Goal: Information Seeking & Learning: Learn about a topic

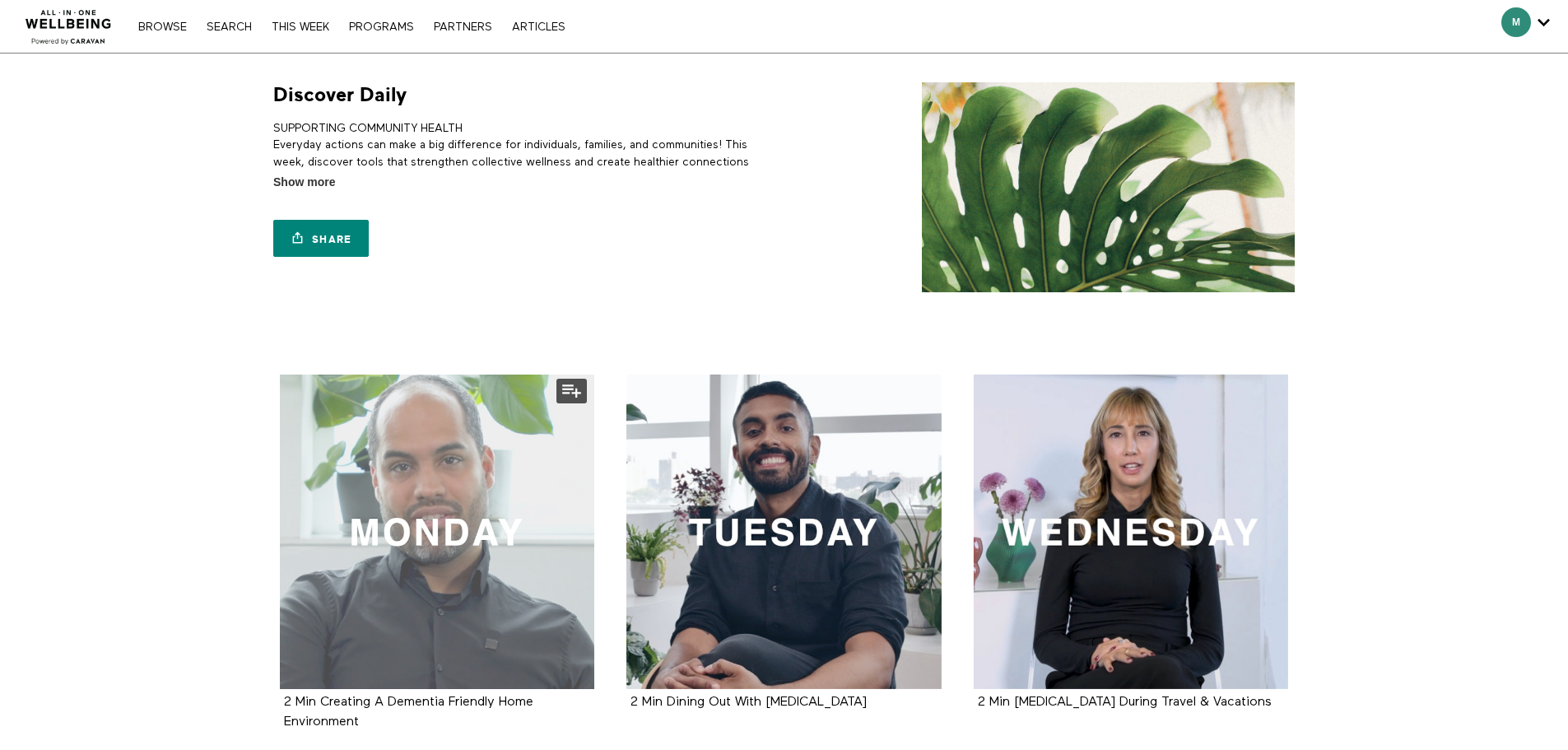
click at [515, 482] on div at bounding box center [437, 532] width 315 height 315
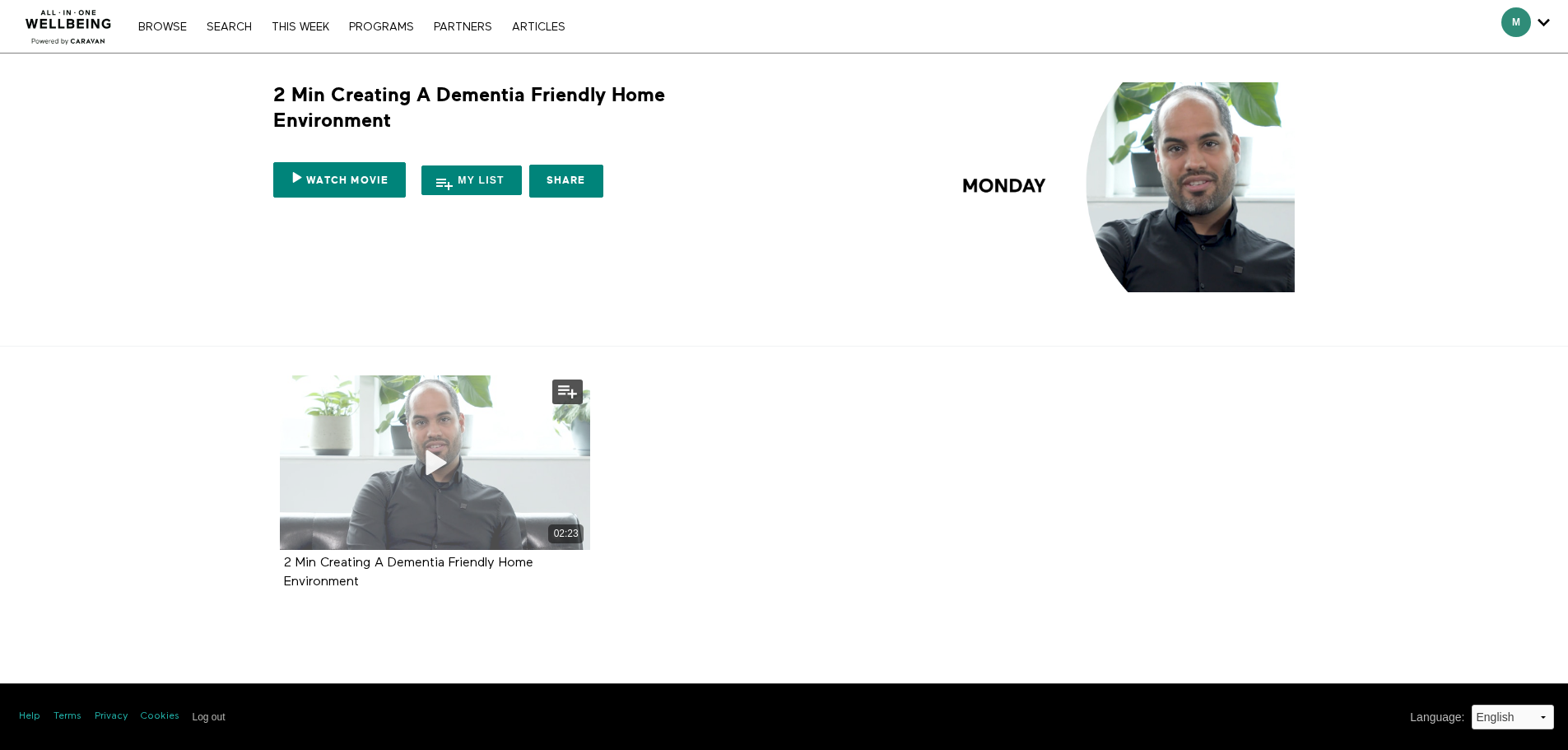
click at [513, 465] on div "02:23" at bounding box center [436, 462] width 311 height 175
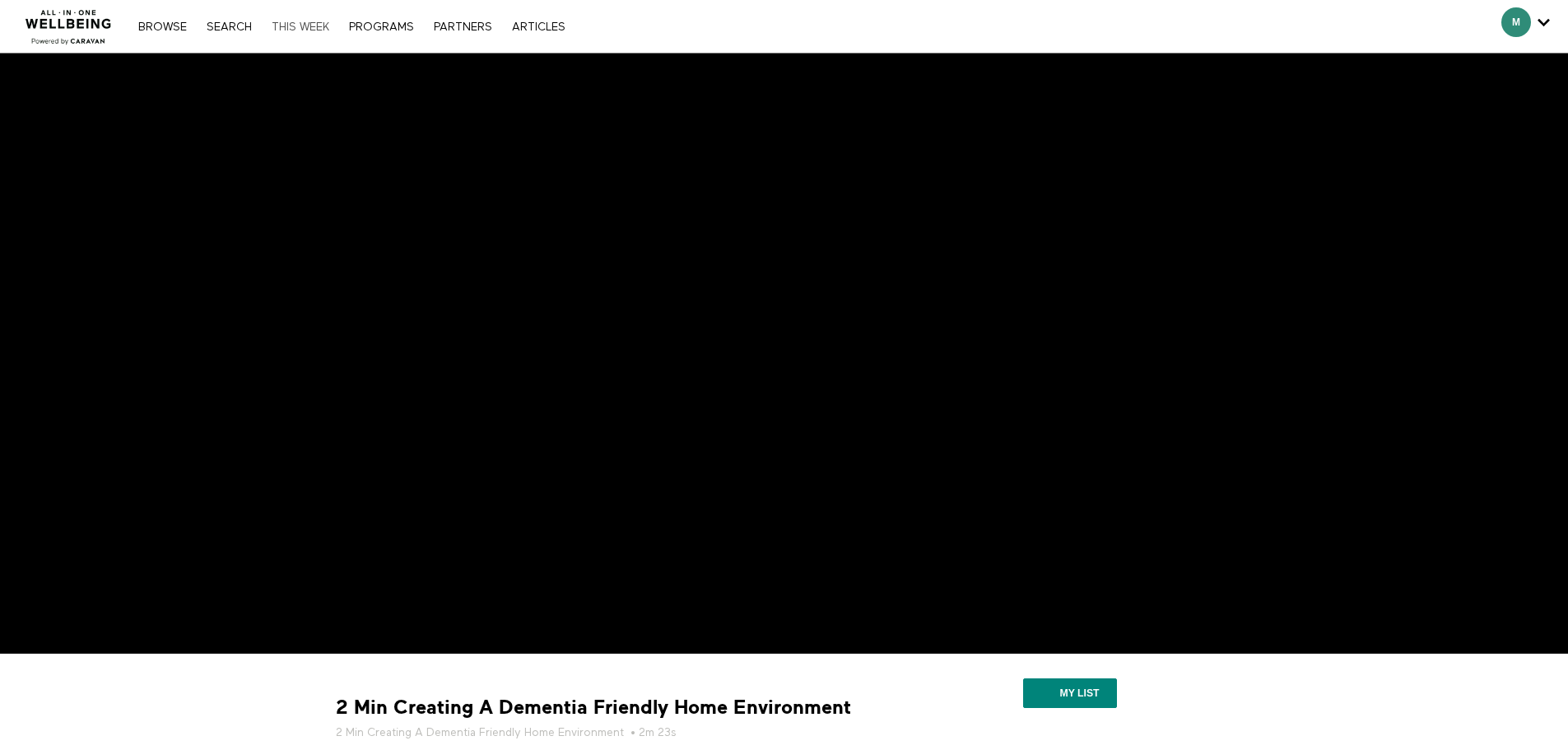
click at [310, 29] on link "THIS WEEK" at bounding box center [300, 28] width 74 height 12
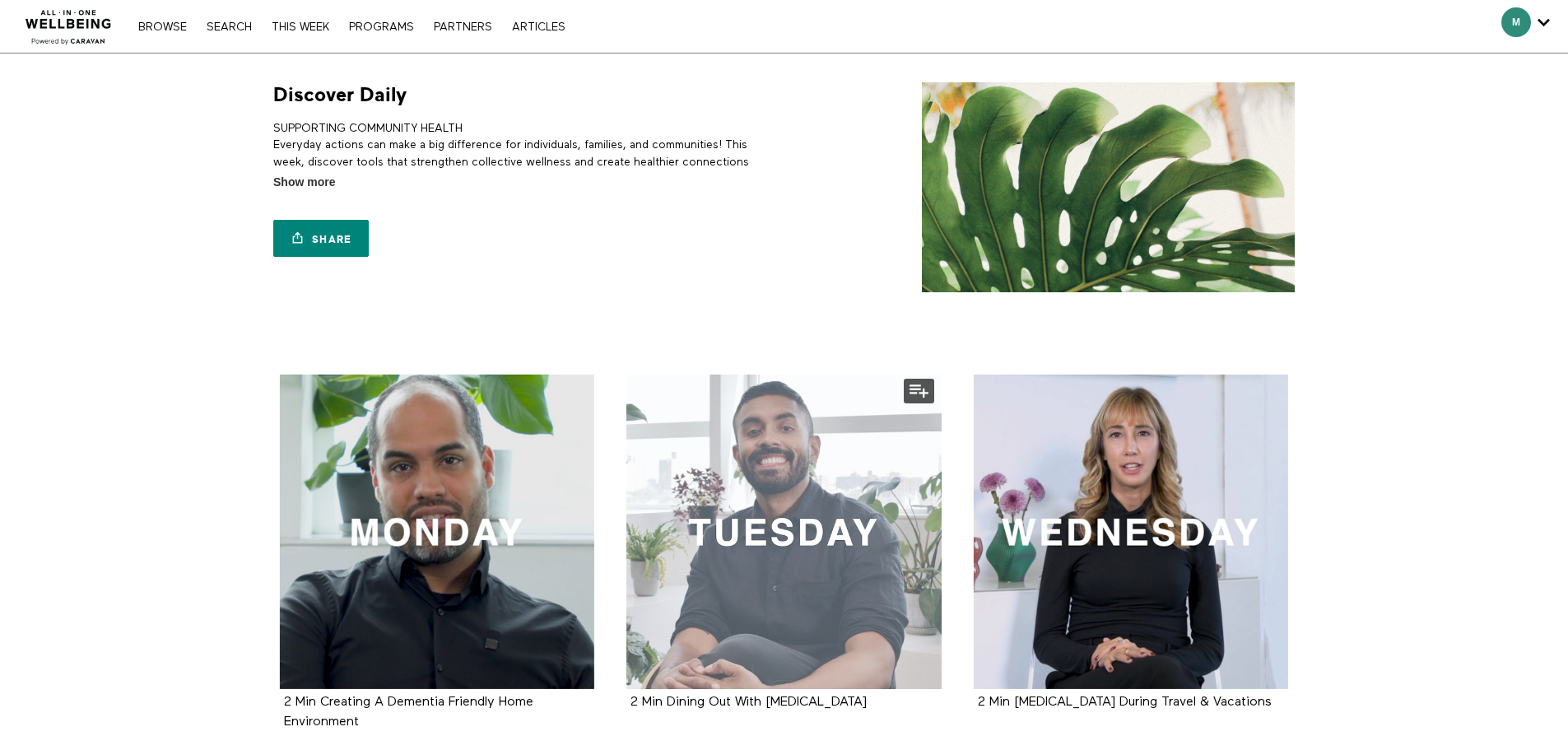
click at [793, 493] on div at bounding box center [784, 532] width 315 height 315
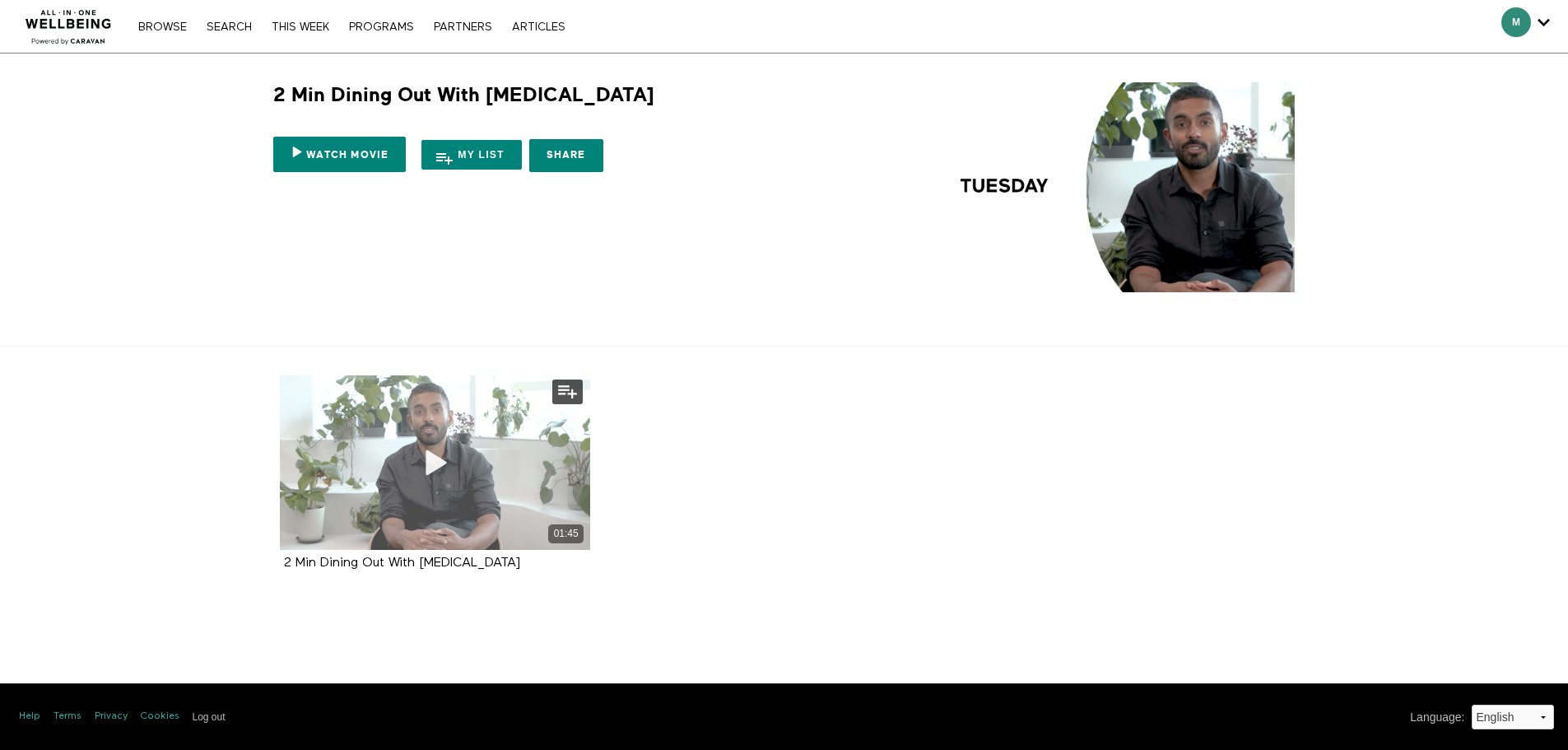
click at [520, 476] on div "01:45" at bounding box center [436, 462] width 311 height 175
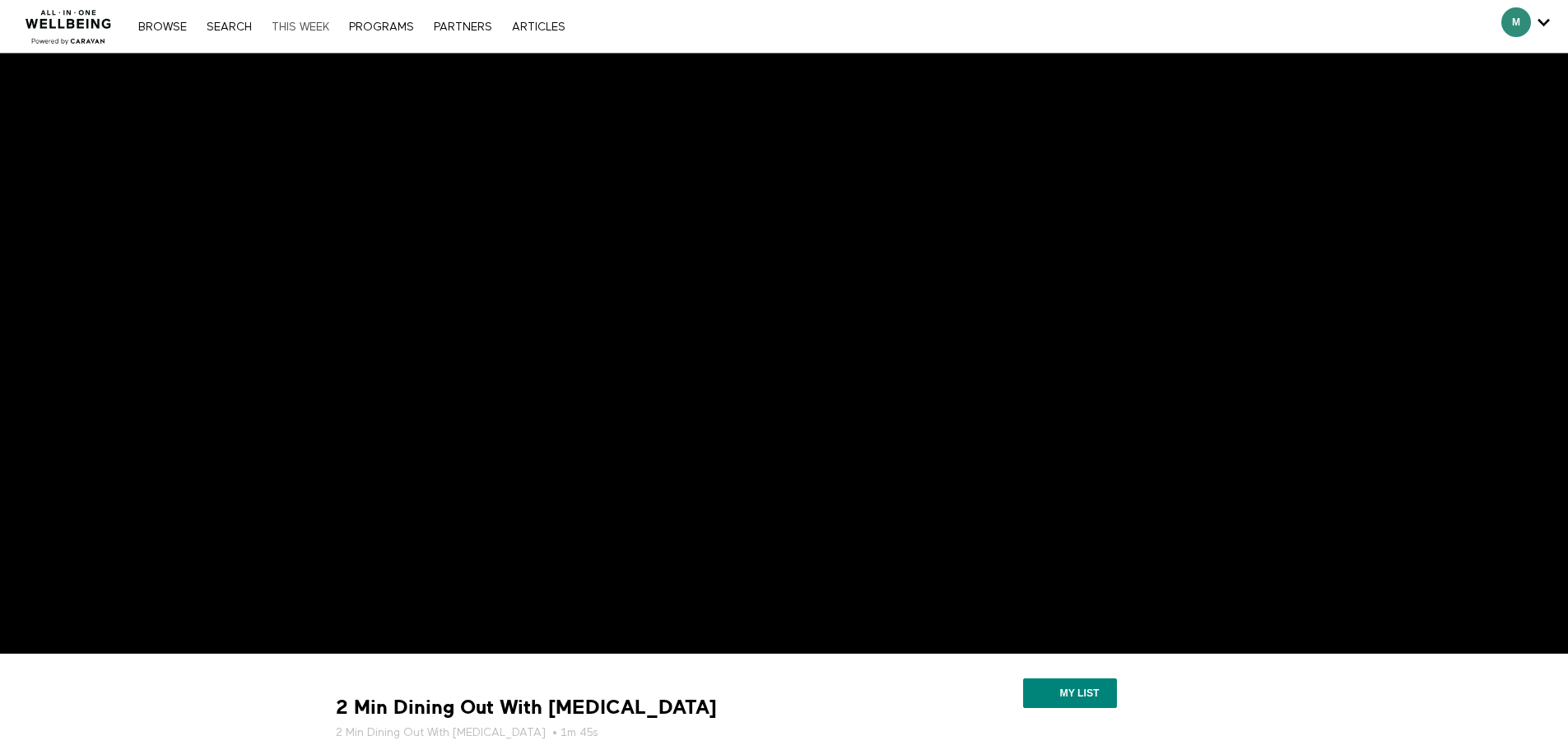
click at [312, 23] on link "THIS WEEK" at bounding box center [300, 28] width 74 height 12
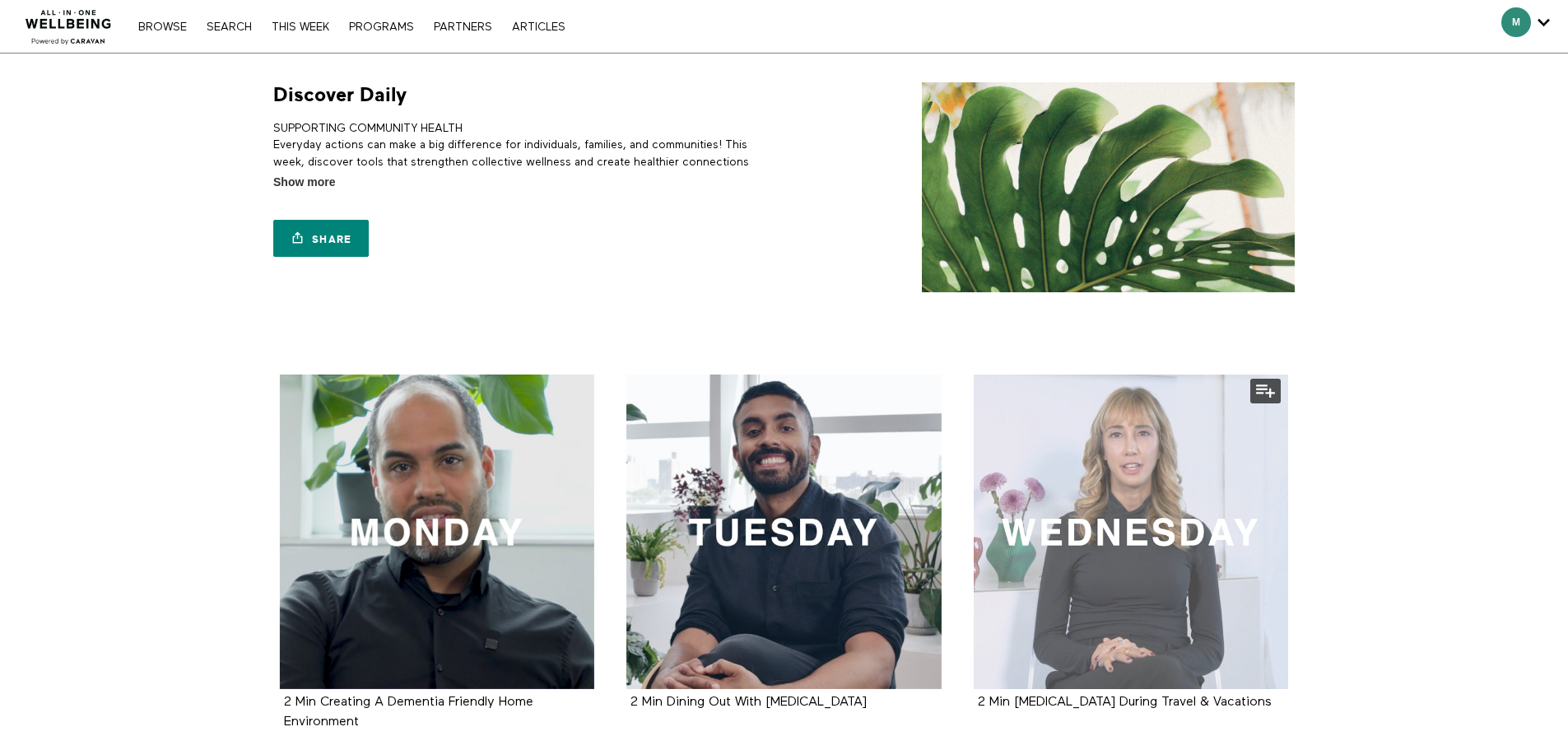
click at [1073, 524] on div at bounding box center [1131, 532] width 315 height 315
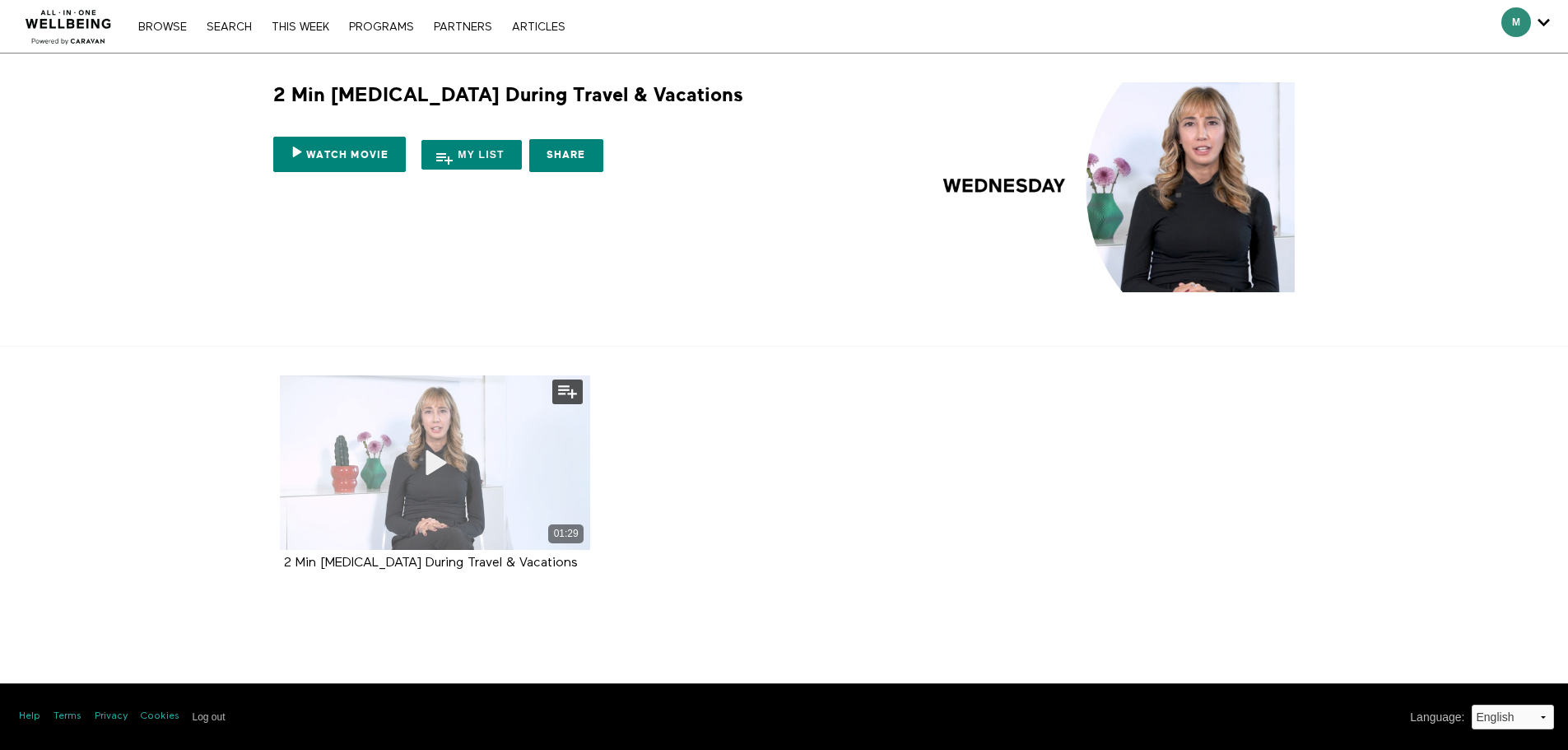
click at [462, 408] on div "01:29" at bounding box center [436, 462] width 311 height 175
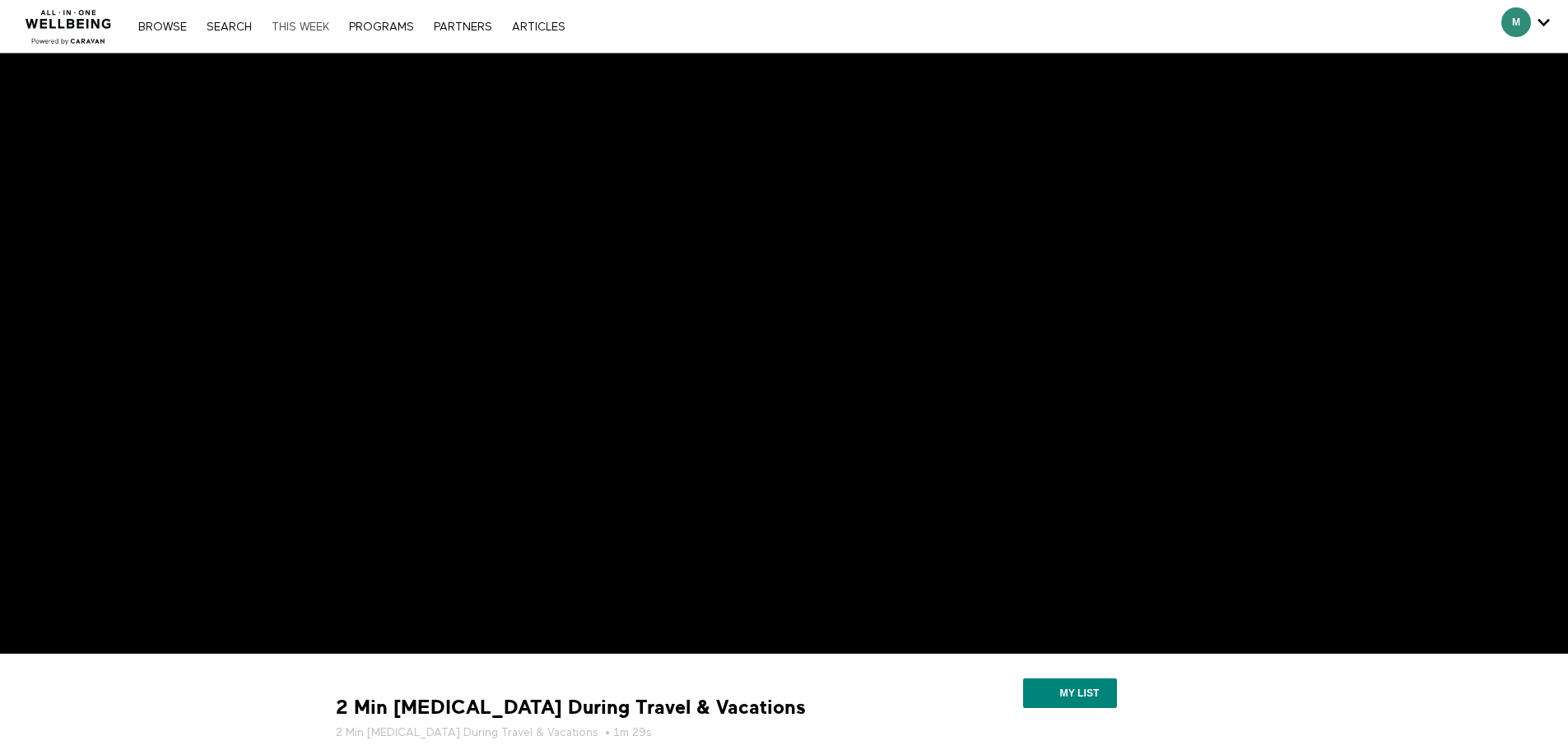
click at [325, 26] on link "THIS WEEK" at bounding box center [300, 28] width 74 height 12
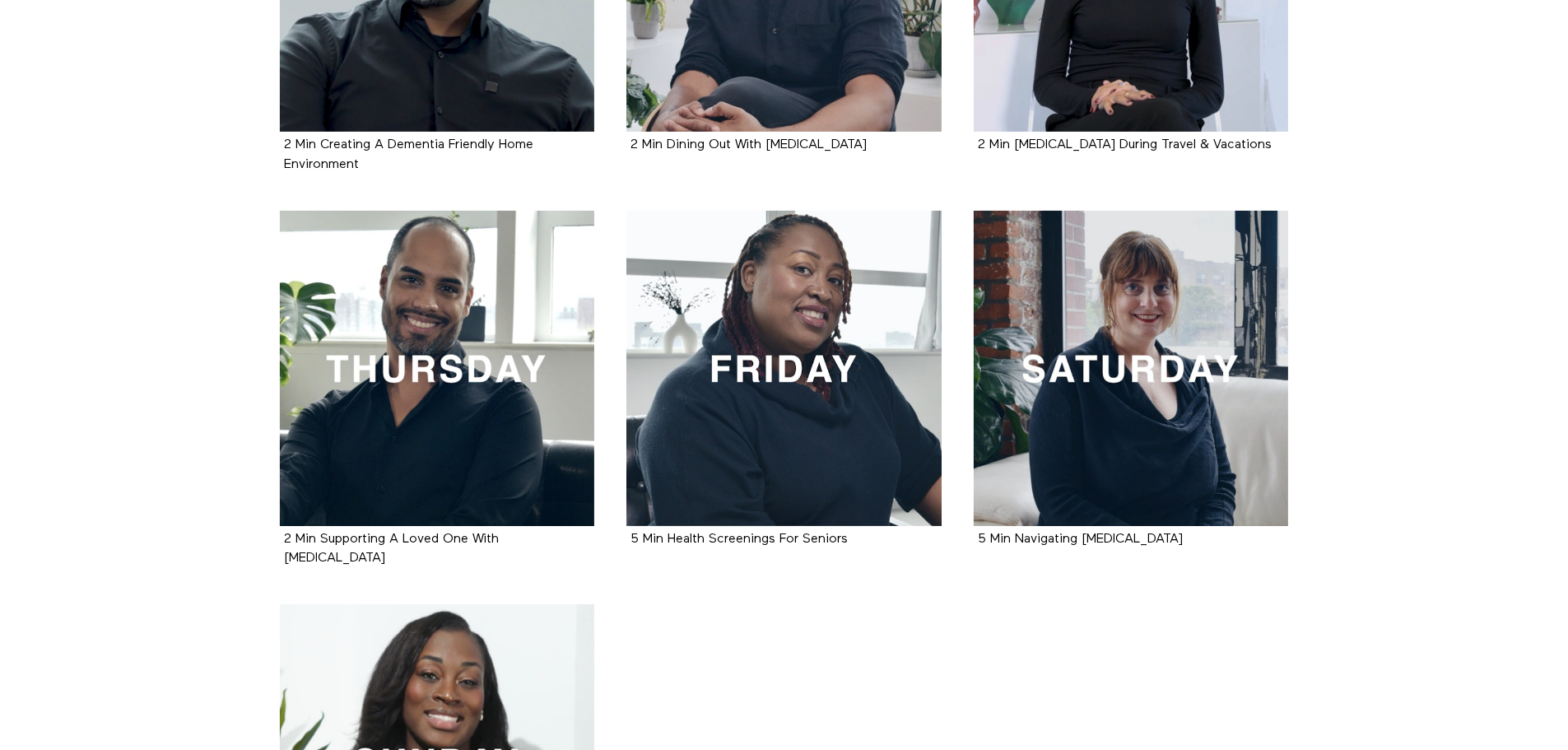
scroll to position [563, 0]
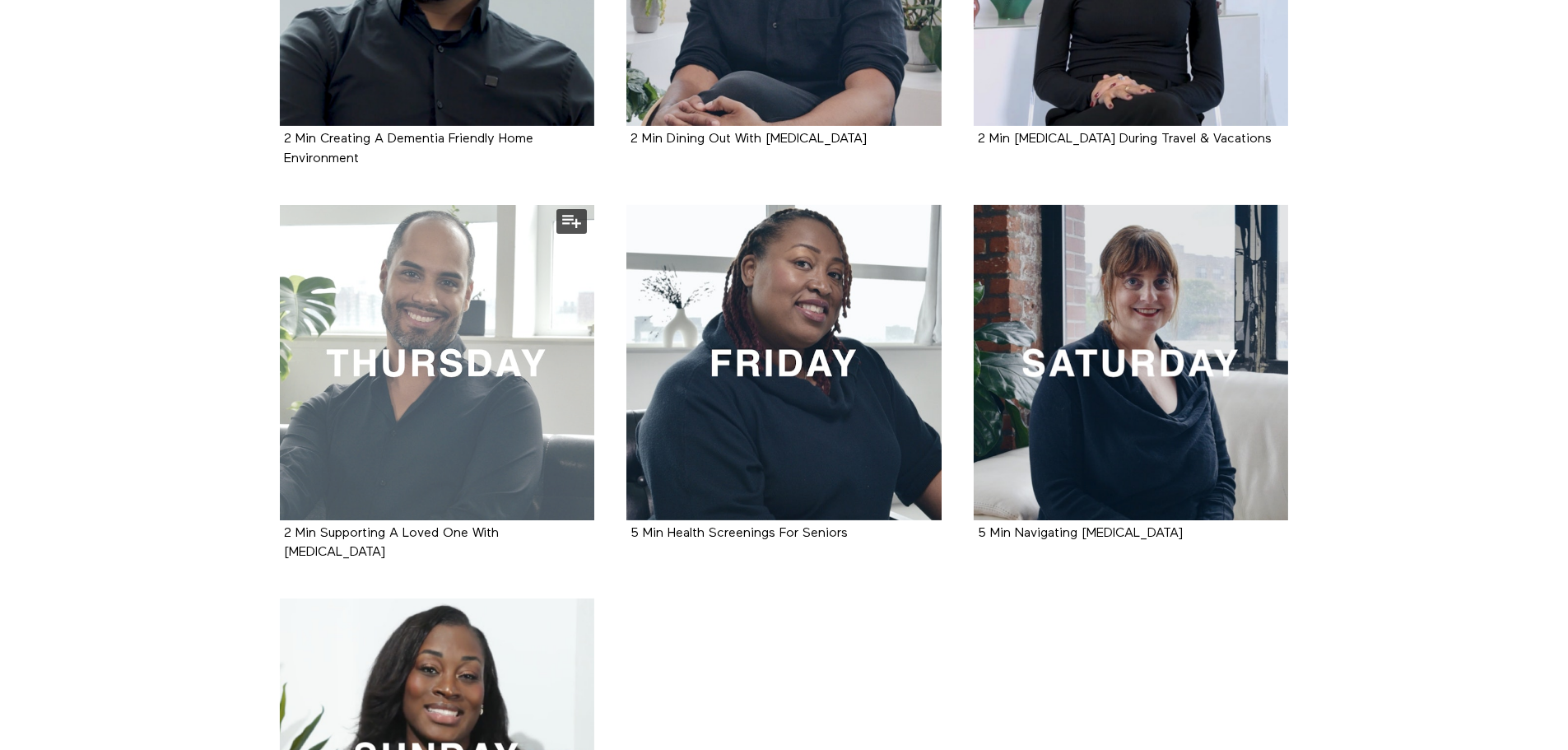
click at [551, 369] on div at bounding box center [437, 362] width 315 height 315
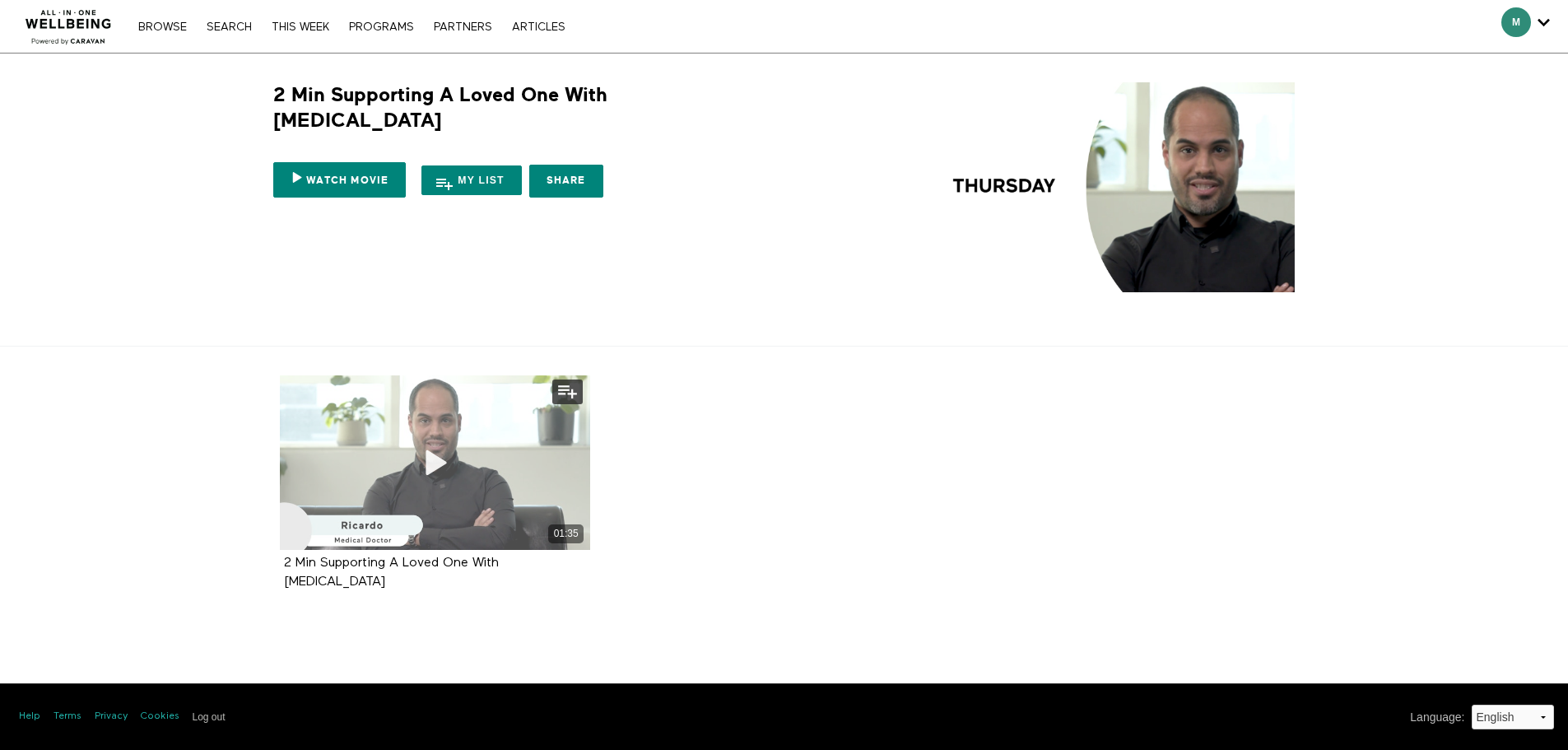
click at [426, 459] on icon at bounding box center [434, 462] width 49 height 28
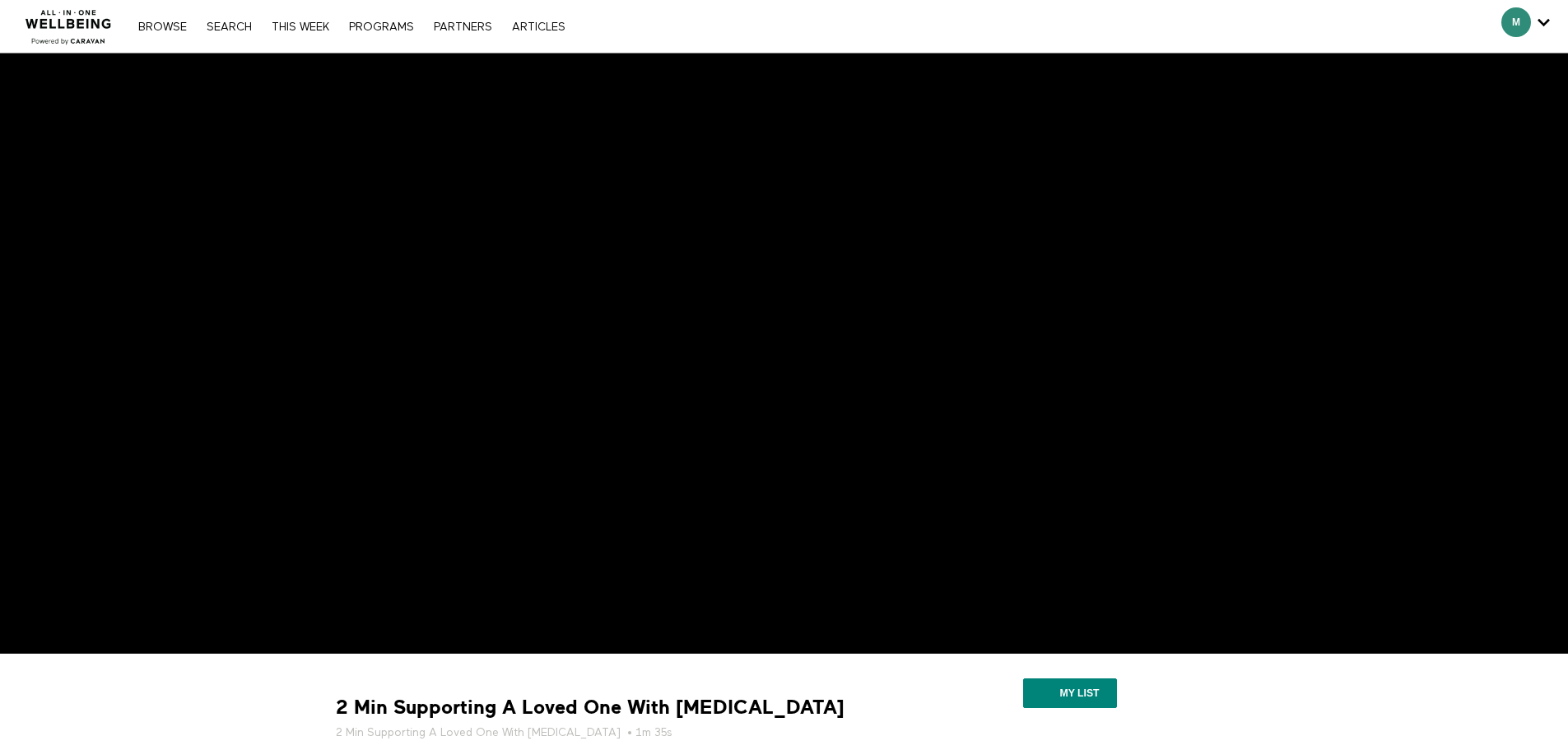
click at [310, 20] on div "Browse Search THIS WEEK PROGRAMS PARTNERS ARTICLES Account settings Manage Subs…" at bounding box center [351, 27] width 442 height 13
click at [303, 24] on link "THIS WEEK" at bounding box center [300, 28] width 74 height 12
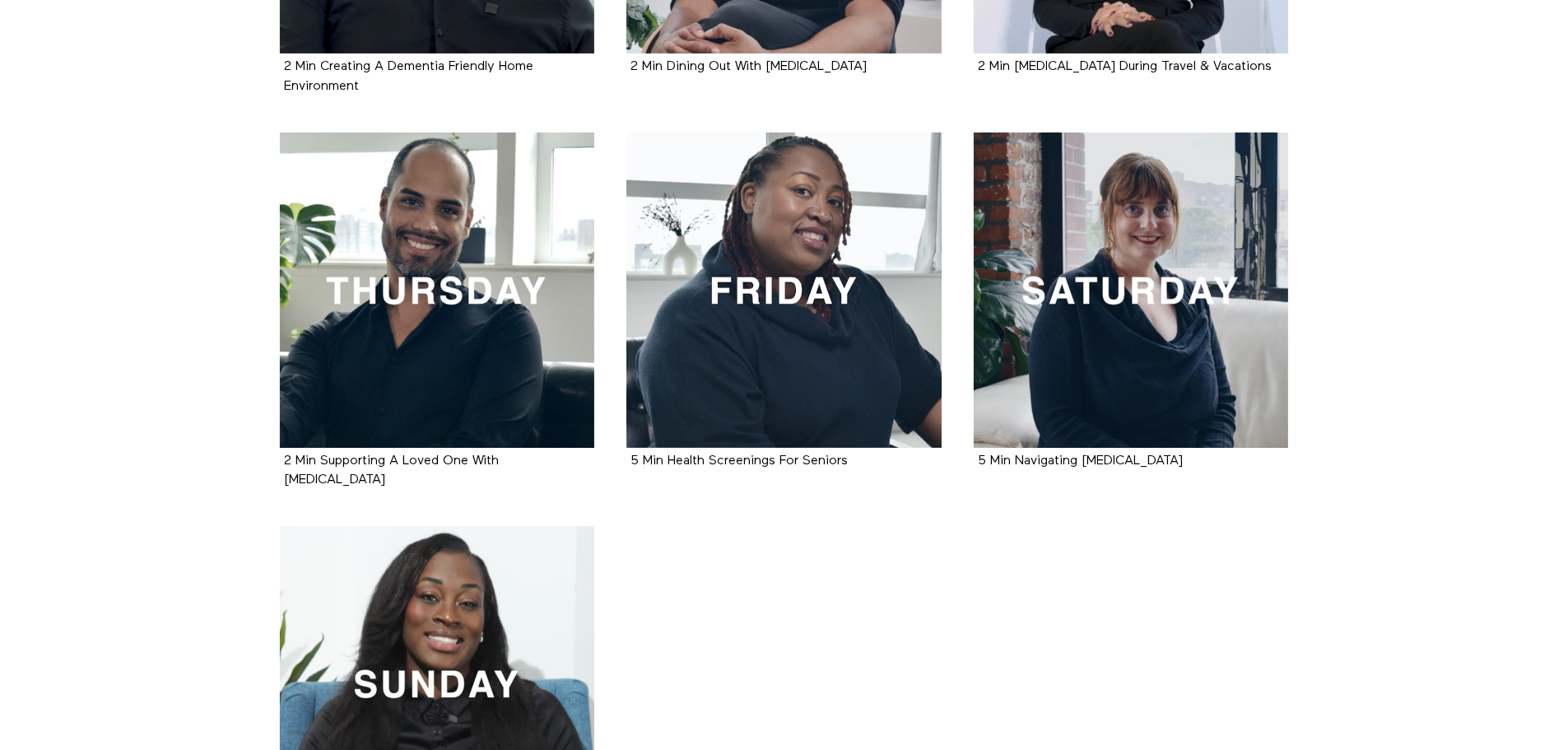
scroll to position [641, 0]
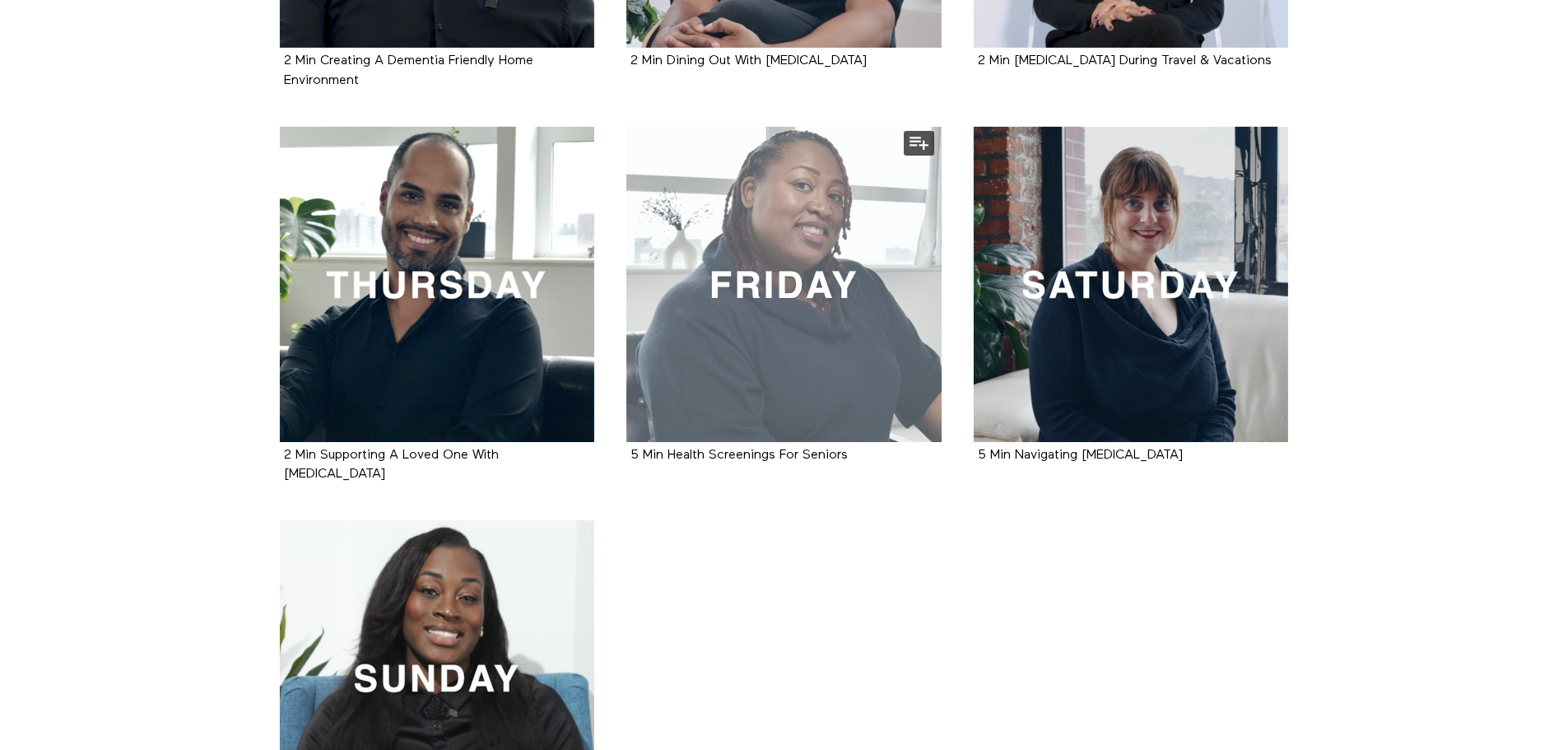
click at [820, 283] on div at bounding box center [784, 284] width 315 height 315
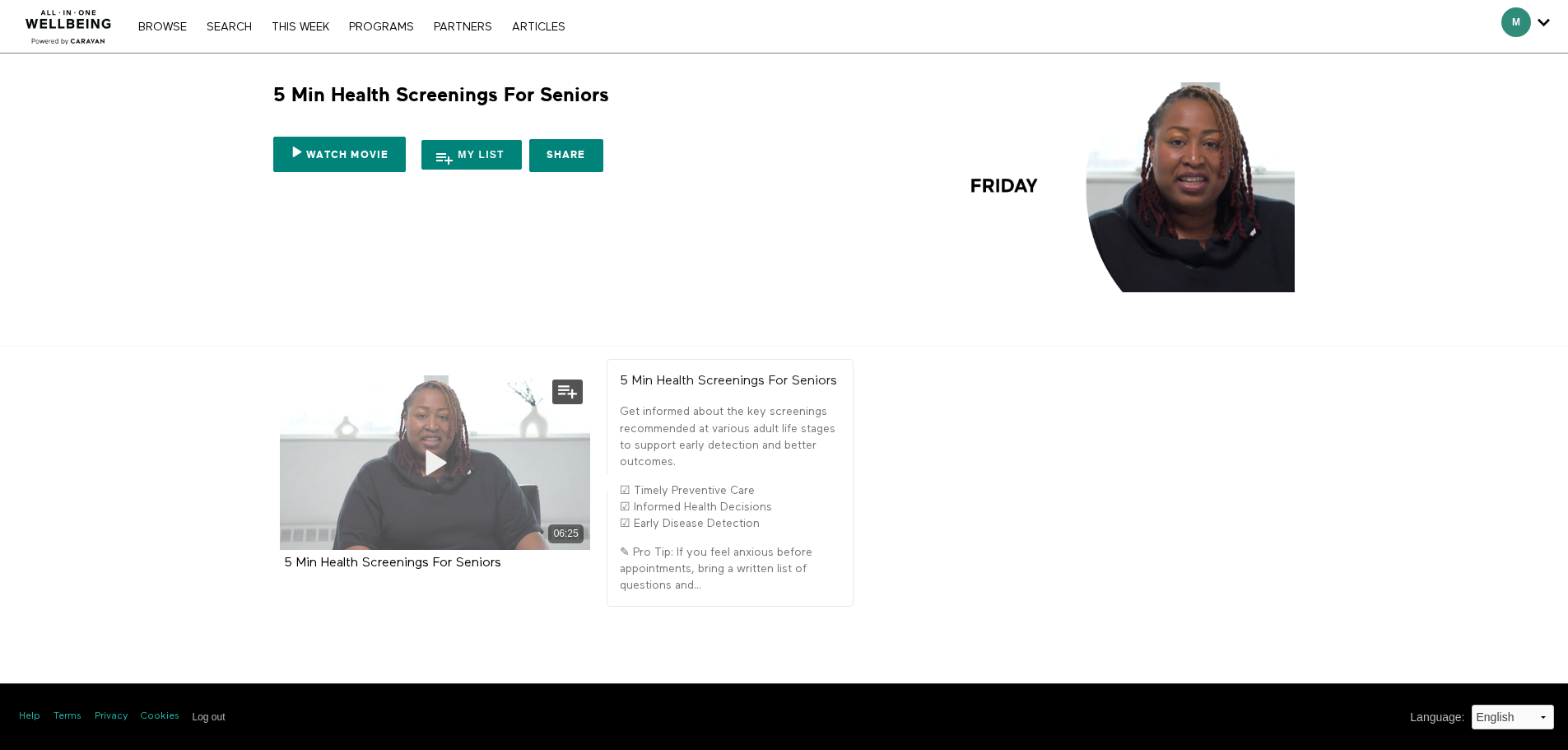
click at [411, 467] on icon at bounding box center [434, 462] width 49 height 28
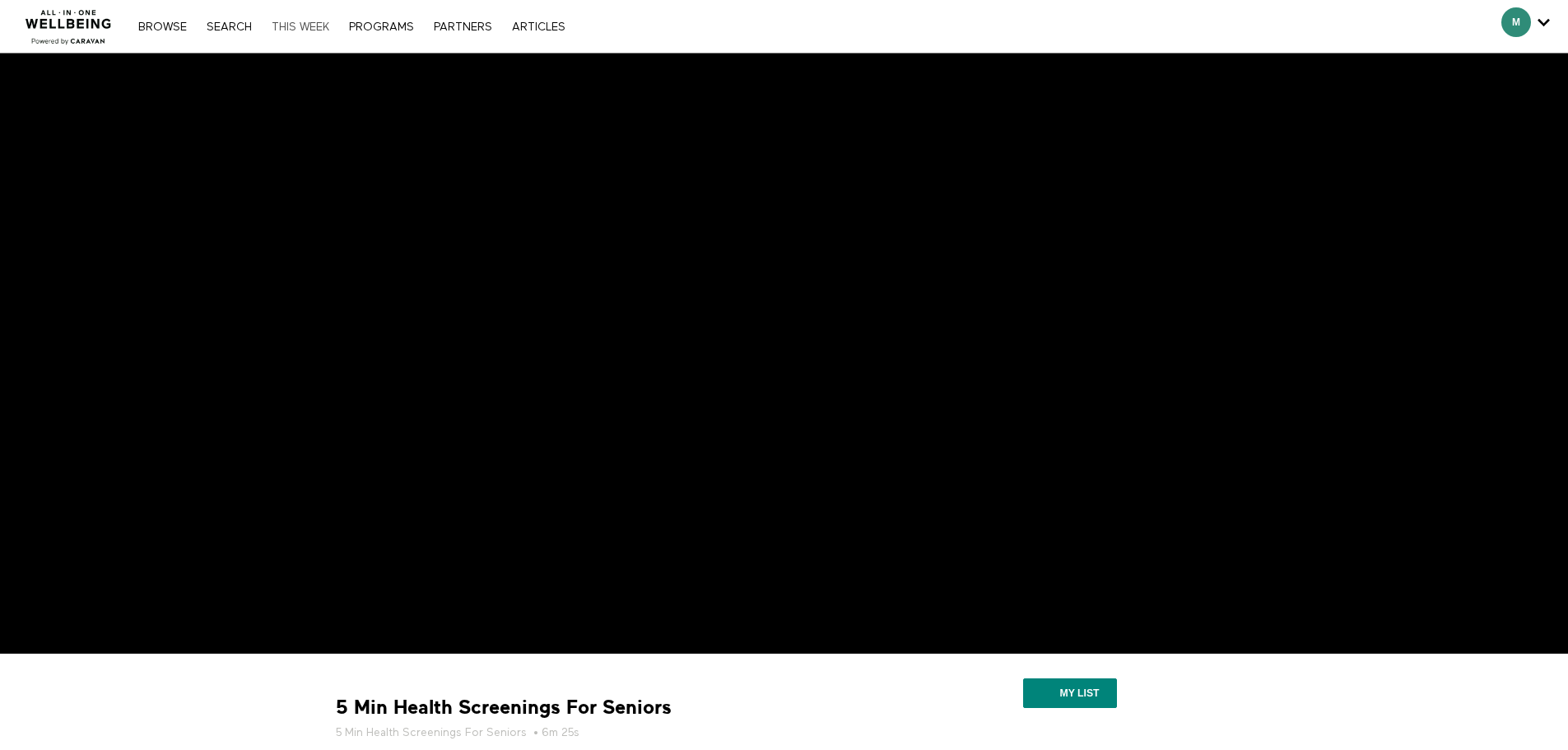
click at [313, 26] on link "THIS WEEK" at bounding box center [300, 28] width 74 height 12
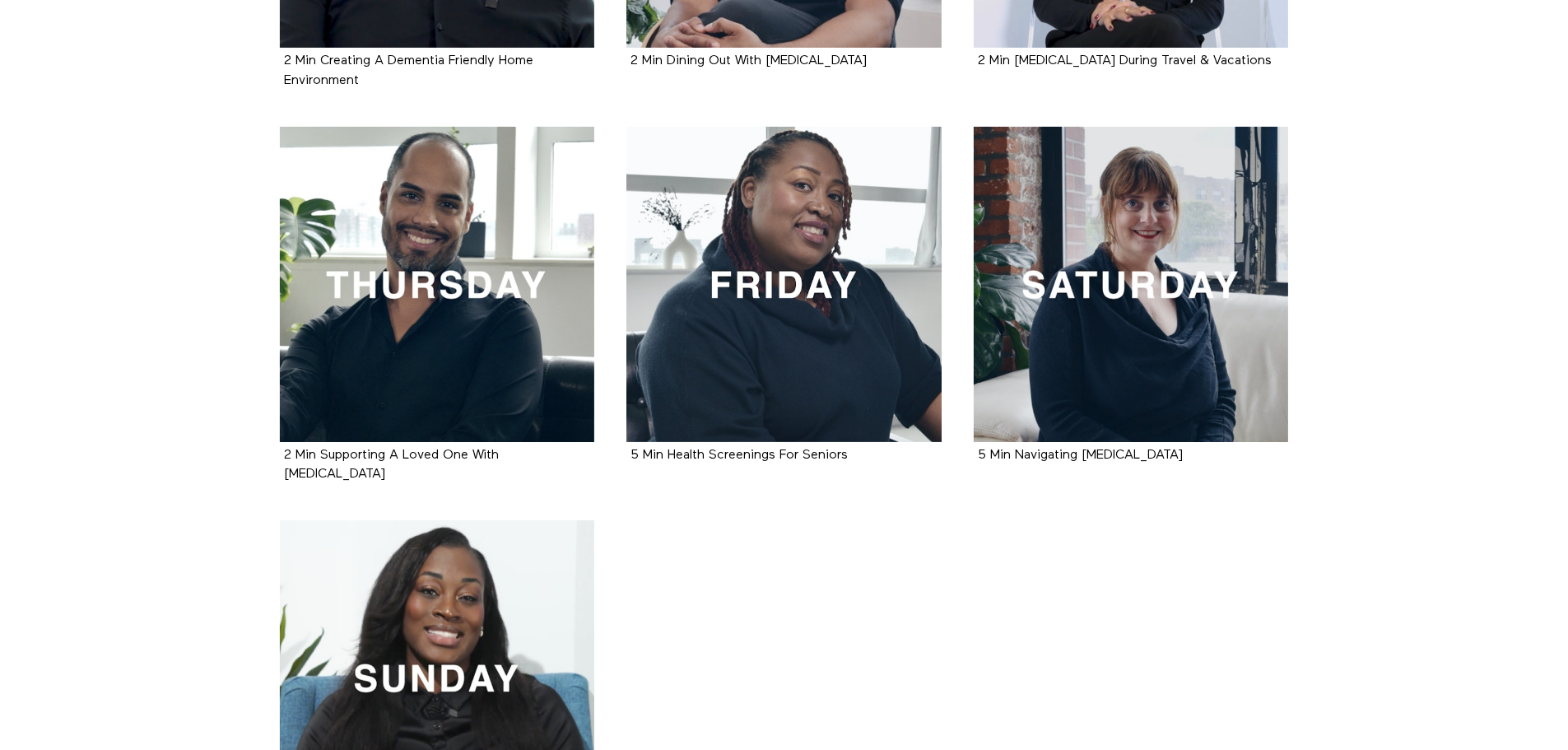
scroll to position [658, 0]
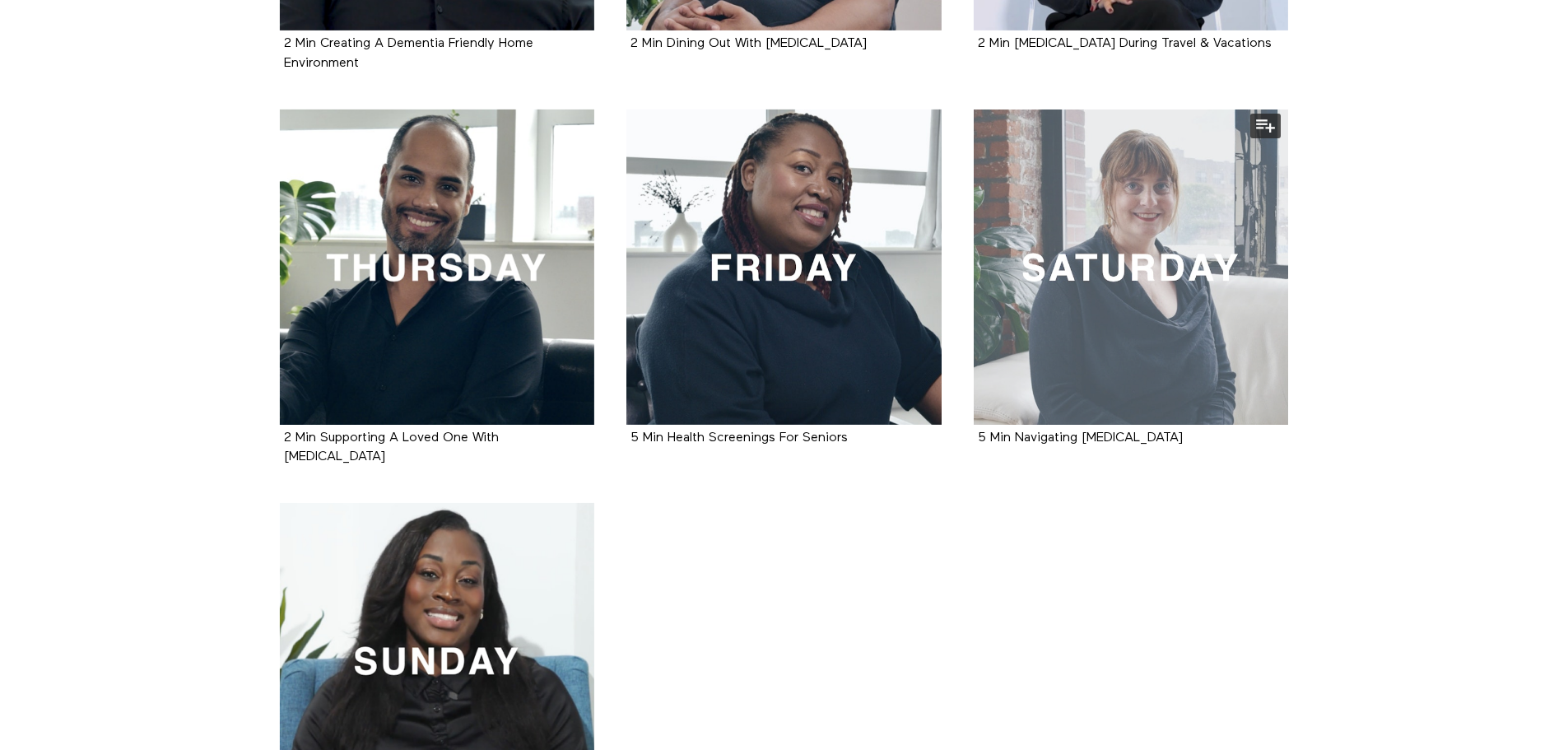
click at [1180, 319] on div at bounding box center [1131, 267] width 315 height 315
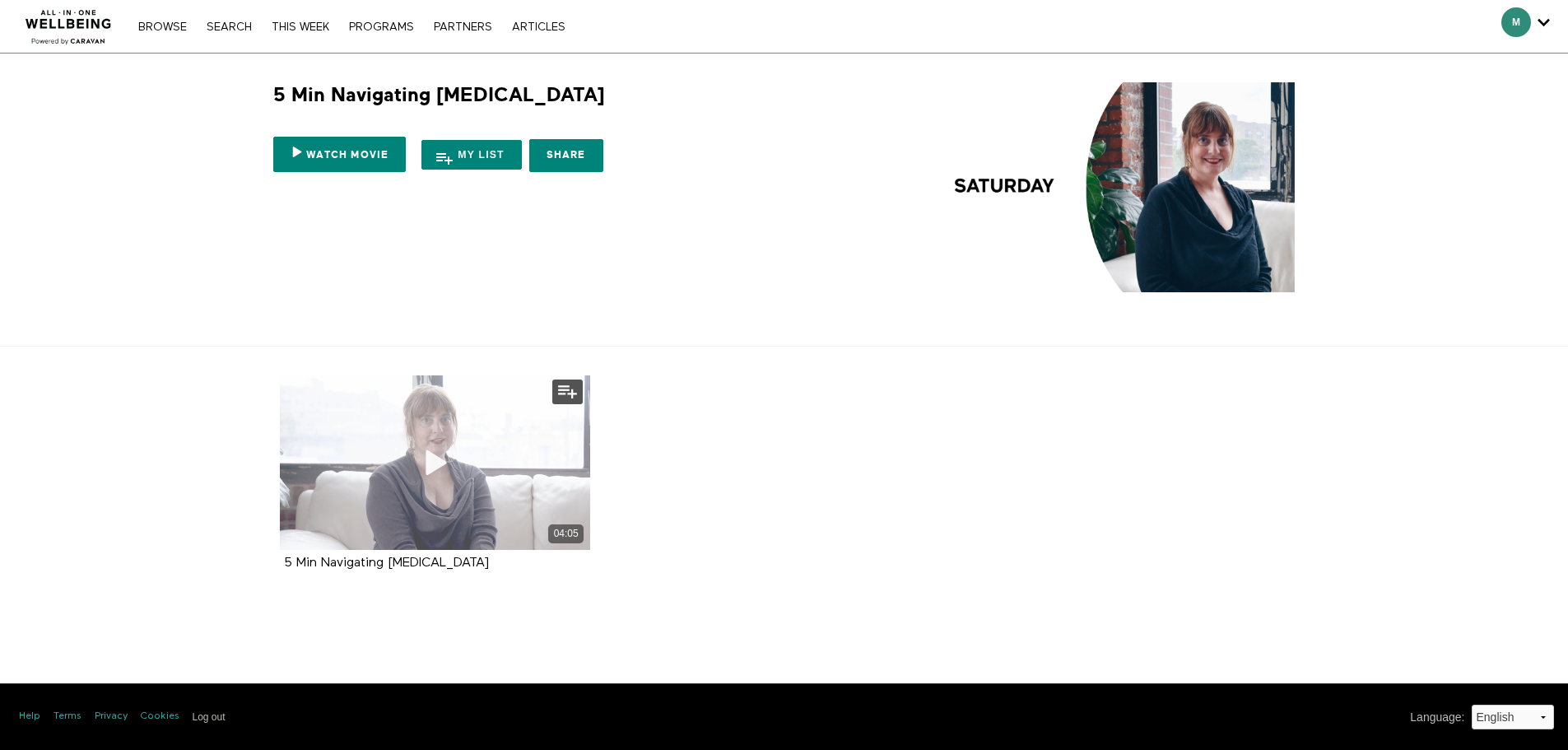
click at [403, 418] on div "04:05" at bounding box center [436, 462] width 311 height 175
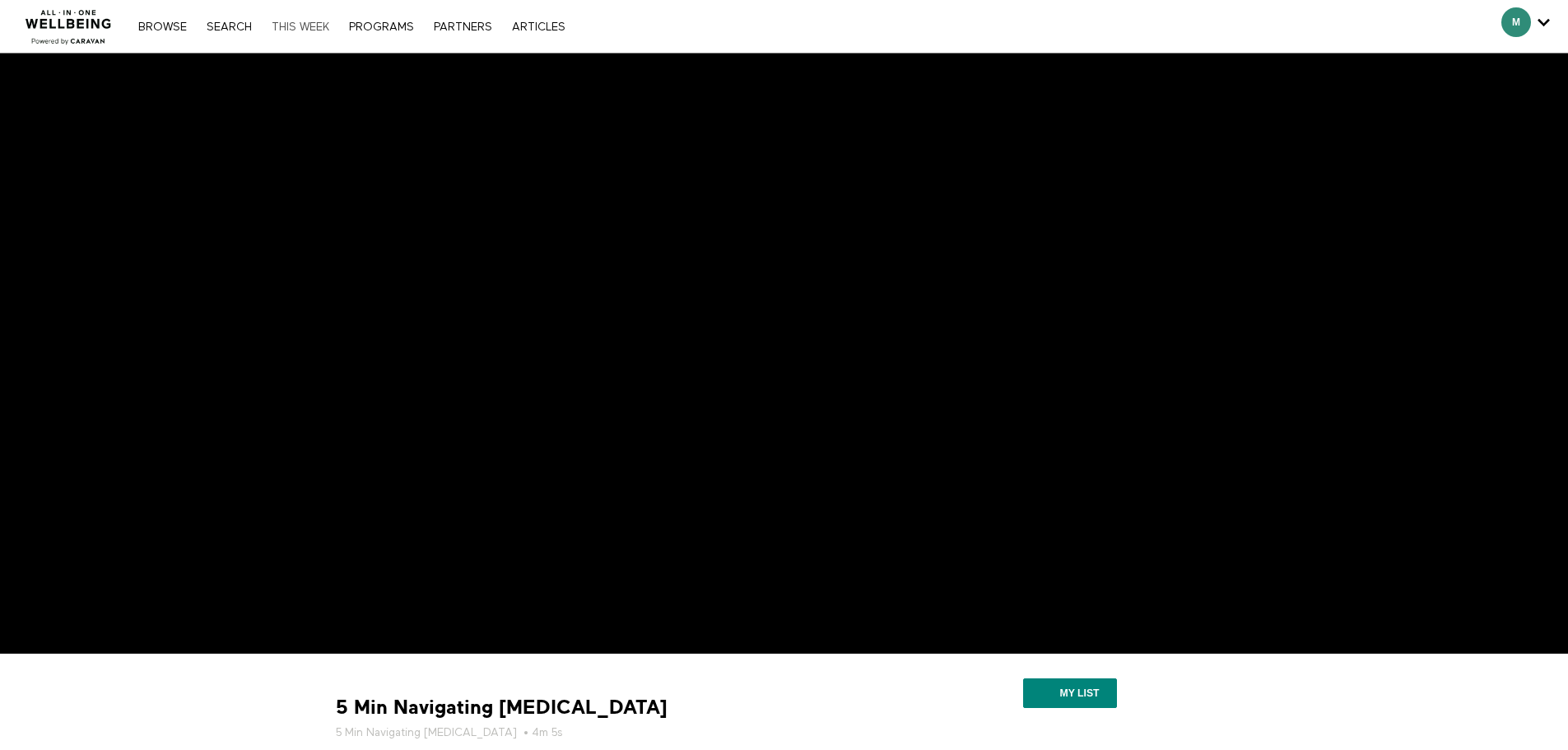
click at [315, 28] on link "THIS WEEK" at bounding box center [300, 28] width 74 height 12
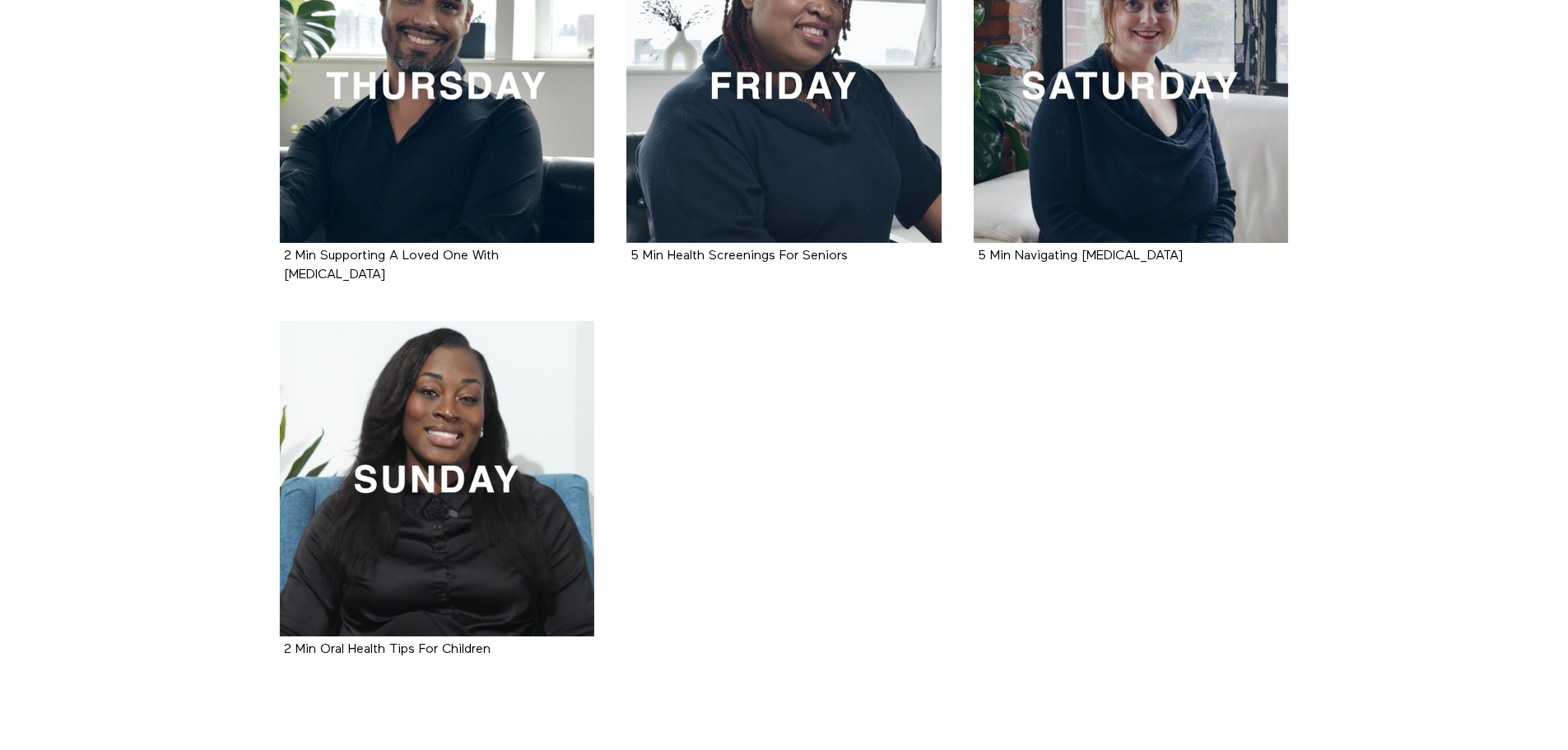
scroll to position [844, 0]
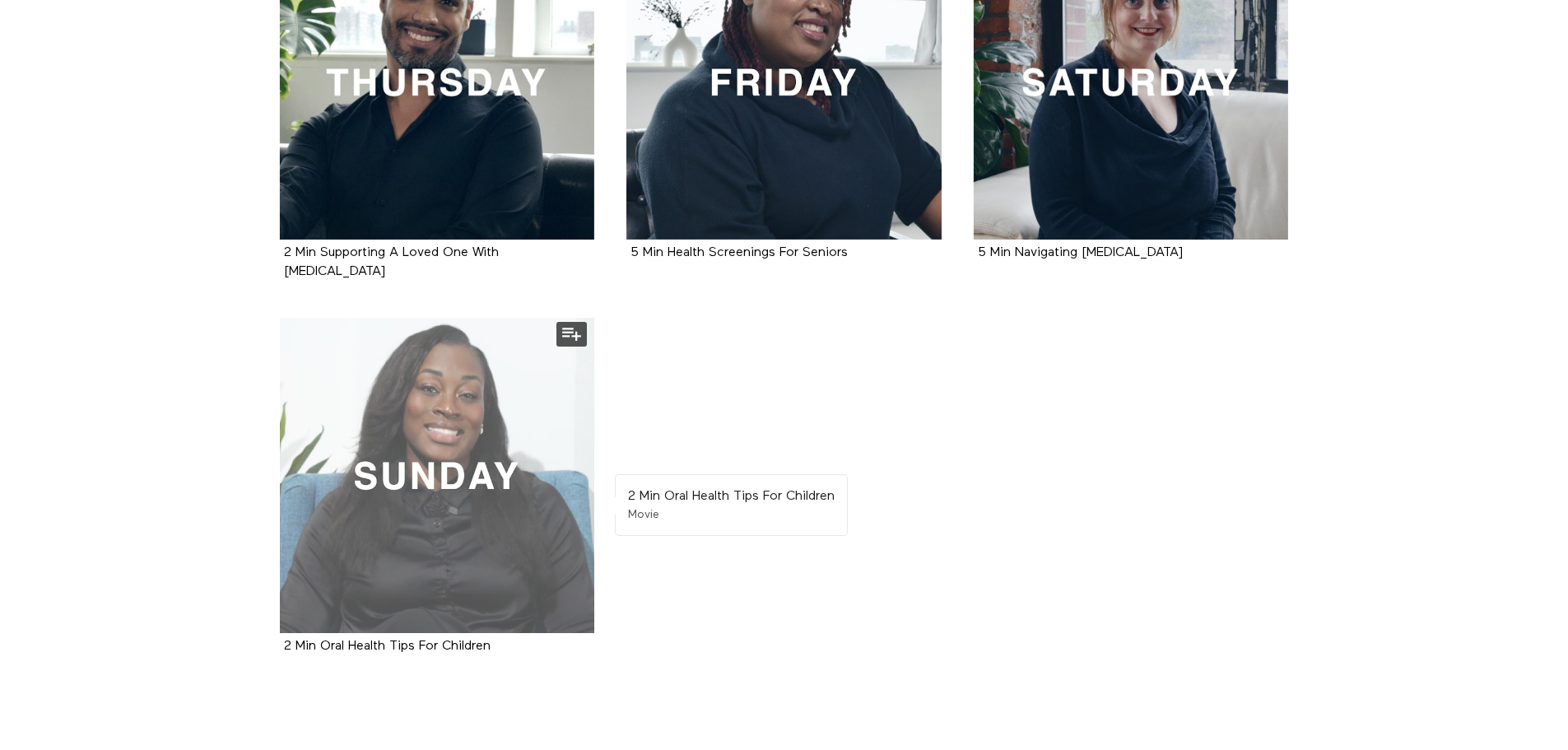
click at [431, 471] on div at bounding box center [437, 475] width 315 height 315
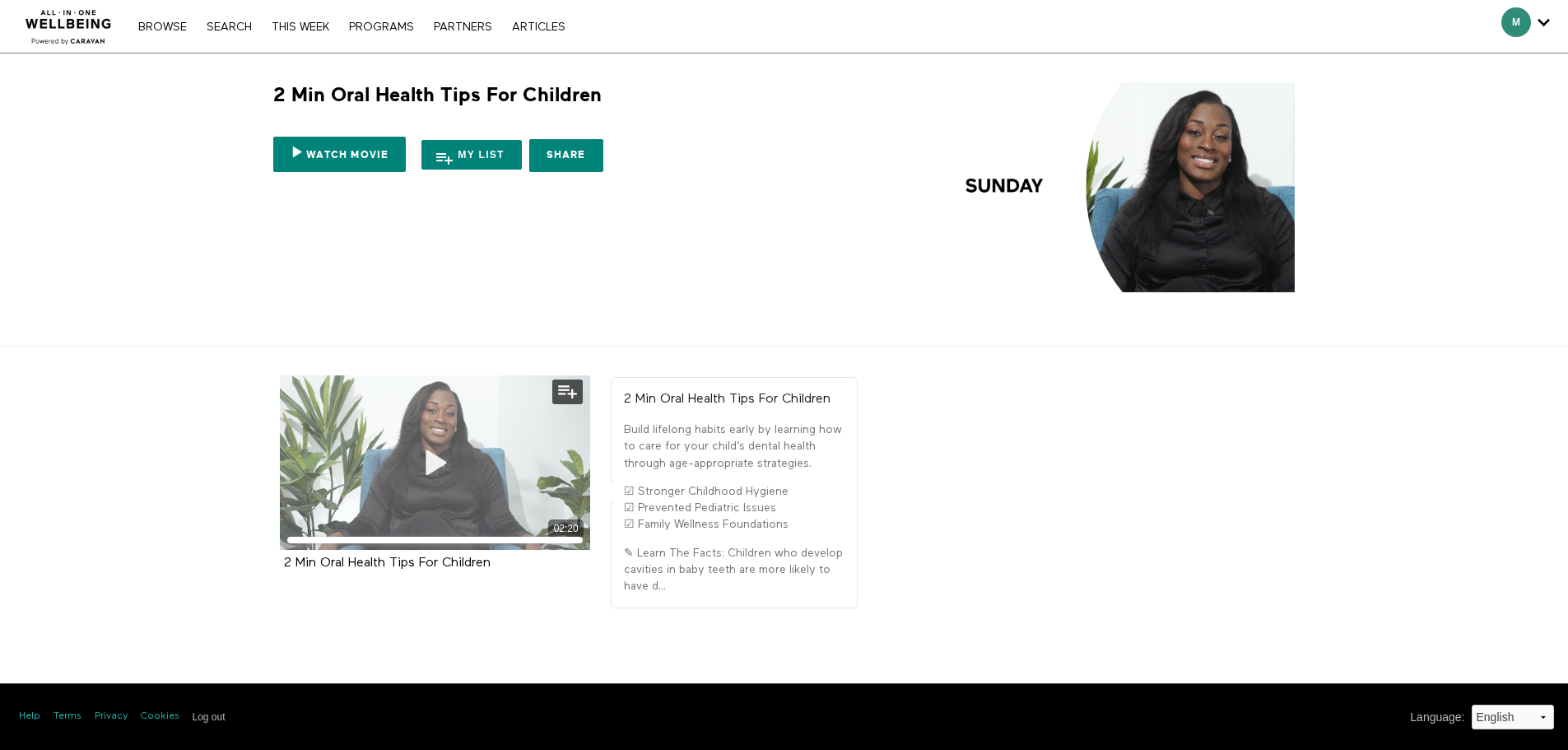
click at [429, 457] on icon at bounding box center [434, 462] width 49 height 28
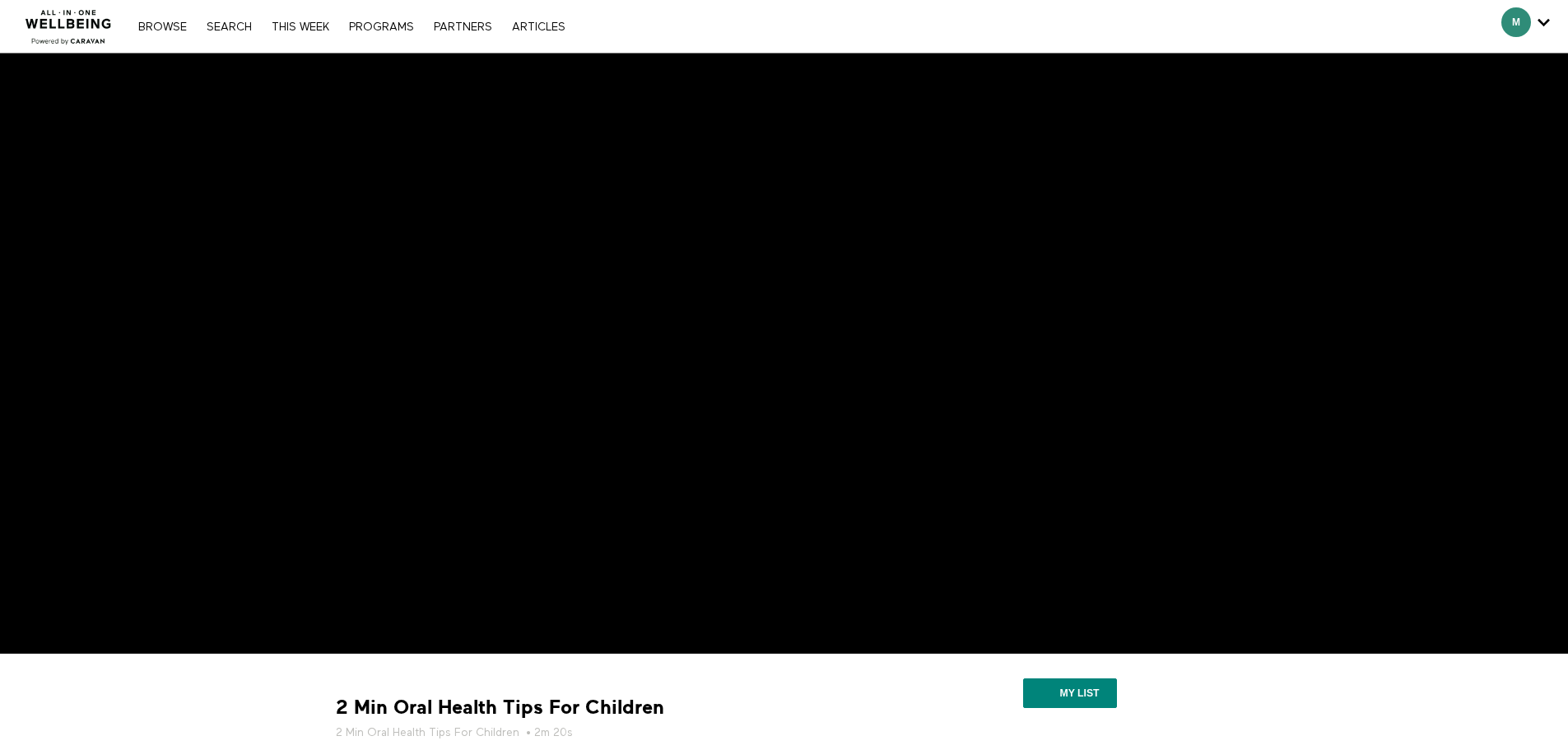
click at [306, 19] on nav "Browse Search THIS WEEK PROGRAMS PARTNERS ARTICLES Account settings Manage Subs…" at bounding box center [351, 27] width 442 height 17
click at [299, 24] on link "THIS WEEK" at bounding box center [300, 28] width 74 height 12
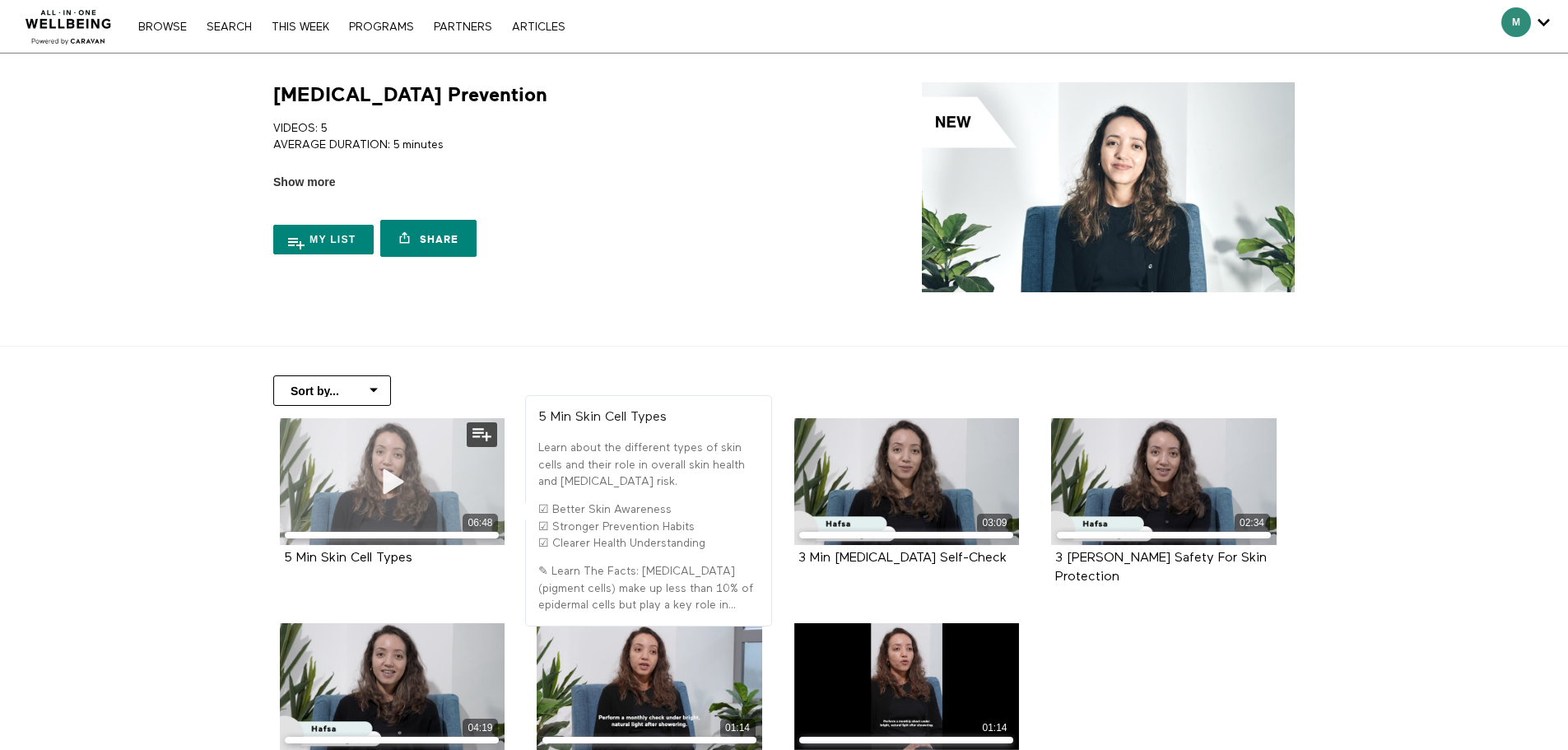
click at [358, 466] on div "06:48" at bounding box center [393, 482] width 226 height 127
